Goal: Task Accomplishment & Management: Use online tool/utility

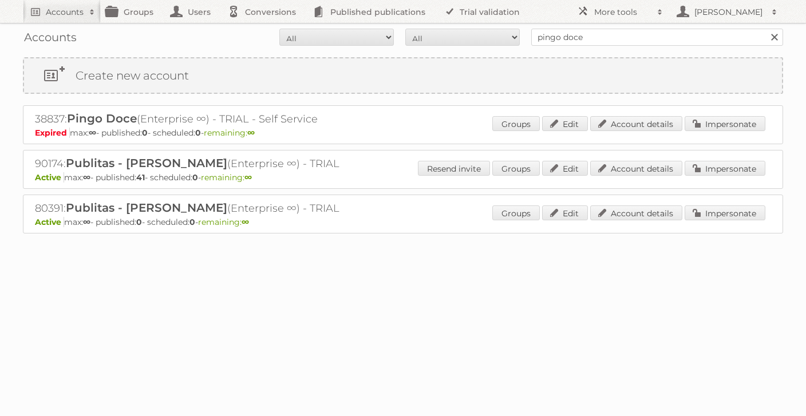
click at [772, 40] on link at bounding box center [774, 37] width 17 height 17
type input "tf"
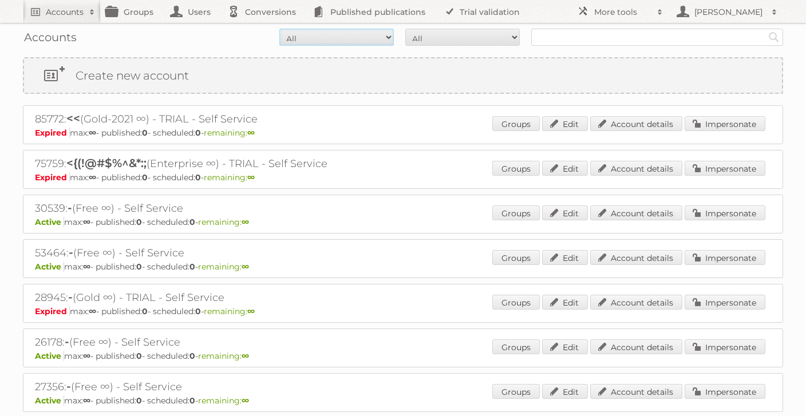
click at [369, 37] on select "All Active Expired Pending" at bounding box center [336, 37] width 114 height 17
select select "active"
click at [426, 37] on select "All Paid Trials Self service" at bounding box center [462, 37] width 114 height 17
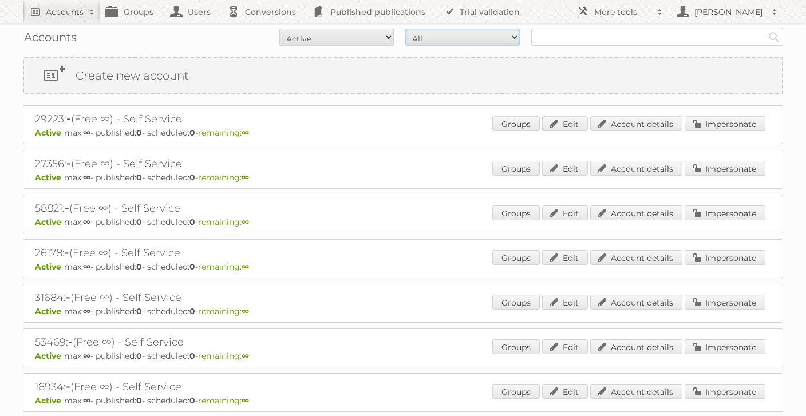
click at [429, 36] on select "All Paid Trials Self service" at bounding box center [462, 37] width 114 height 17
select select "paid"
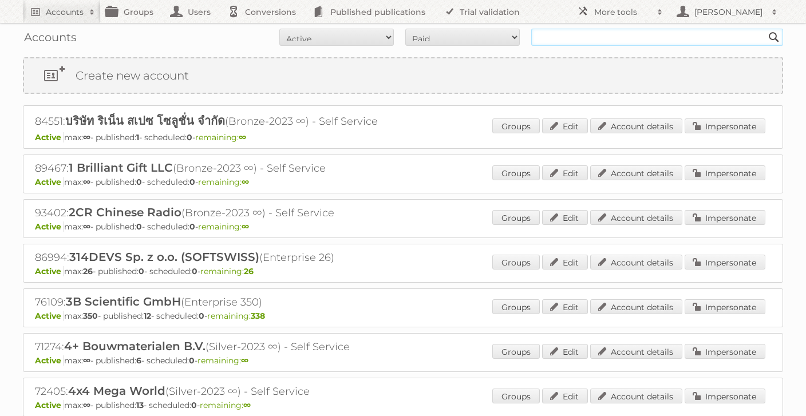
click at [577, 34] on input "text" at bounding box center [657, 37] width 252 height 17
type input "tfg"
click at [765, 29] on input "Search" at bounding box center [773, 37] width 17 height 17
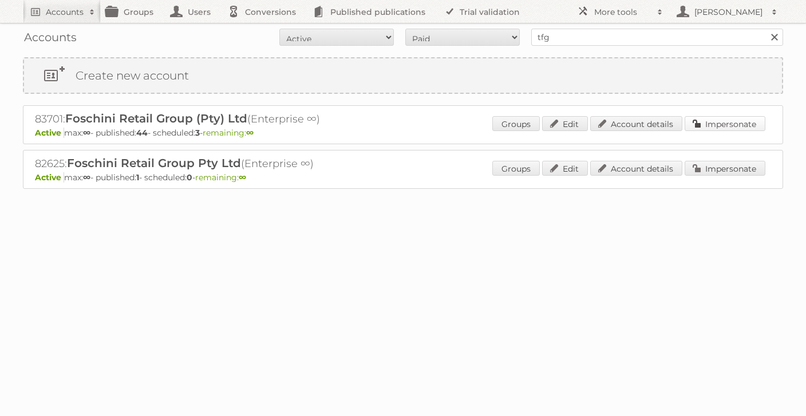
click at [716, 125] on link "Impersonate" at bounding box center [724, 123] width 81 height 15
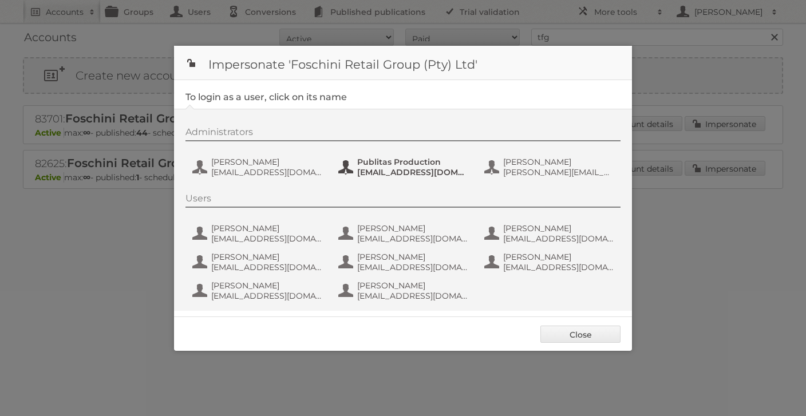
click at [423, 161] on span "Publitas Production" at bounding box center [412, 162] width 111 height 10
